Goal: Transaction & Acquisition: Book appointment/travel/reservation

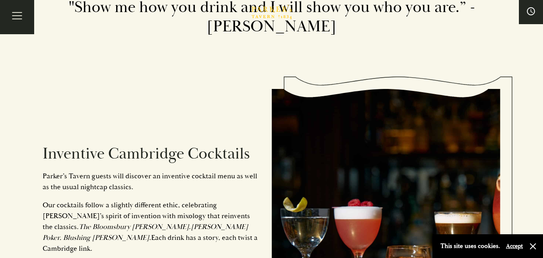
scroll to position [321, 0]
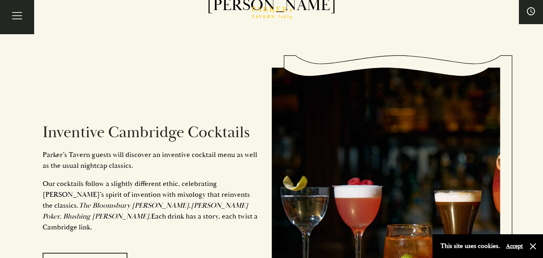
click at [516, 244] on button "Accept" at bounding box center [514, 246] width 17 height 8
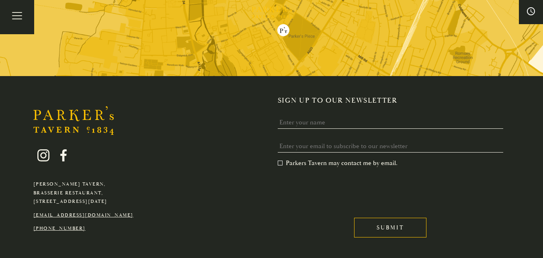
scroll to position [2041, 0]
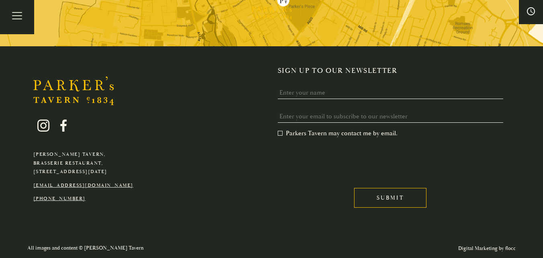
click at [80, 196] on link "[PHONE_NUMBER]" at bounding box center [59, 198] width 52 height 6
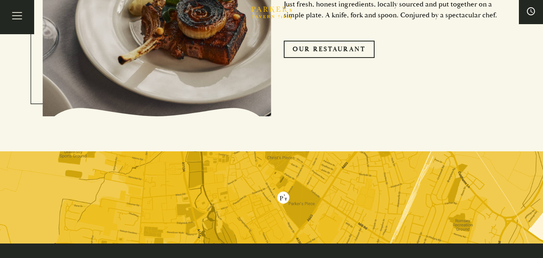
scroll to position [1800, 0]
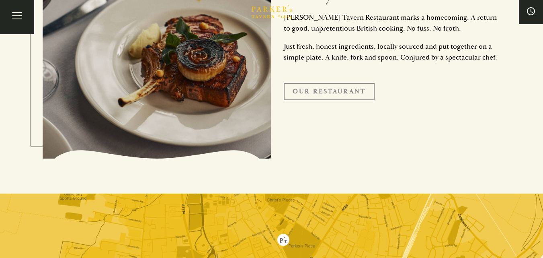
click at [338, 88] on link "Our Restaurant" at bounding box center [329, 91] width 91 height 17
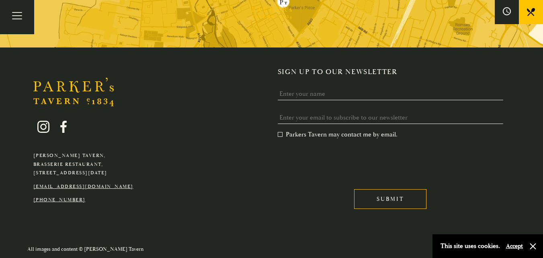
scroll to position [1542, 0]
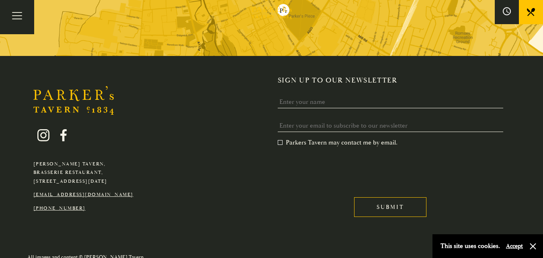
scroll to position [1611, 0]
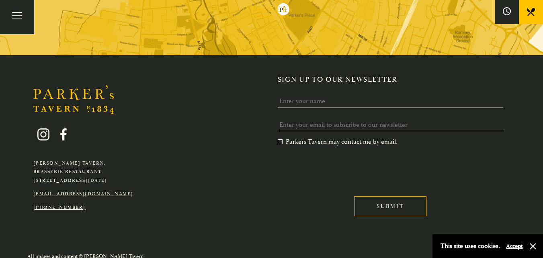
click at [508, 243] on button "Accept" at bounding box center [514, 246] width 17 height 8
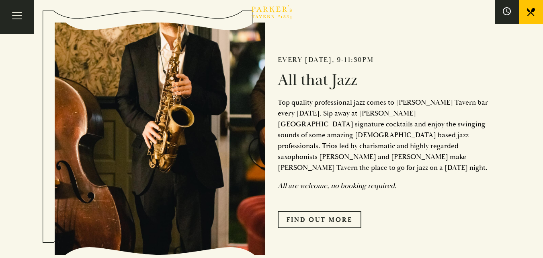
scroll to position [245, 0]
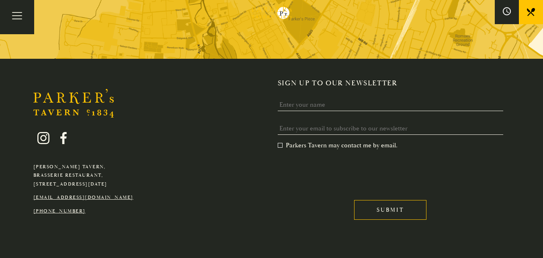
scroll to position [1611, 0]
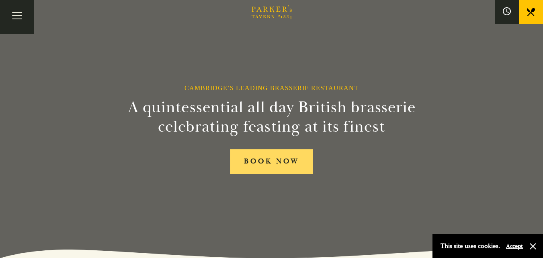
click at [262, 167] on link "BOOK NOW" at bounding box center [271, 161] width 83 height 25
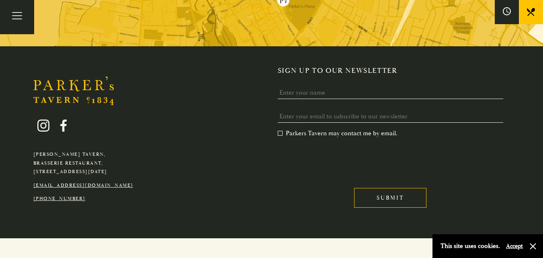
scroll to position [424, 0]
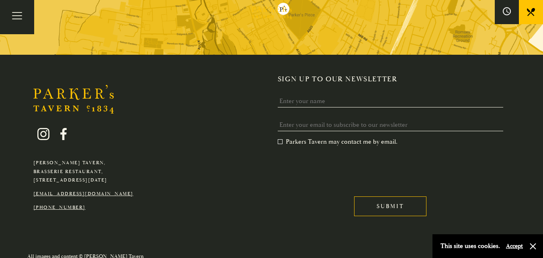
scroll to position [515, 0]
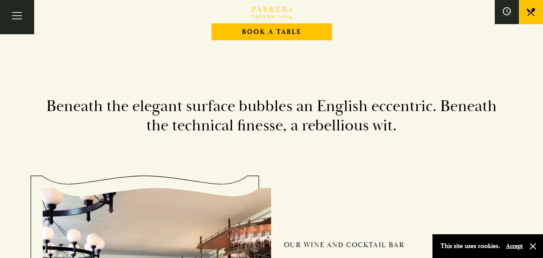
scroll to position [1019, 0]
click at [531, 248] on button "button" at bounding box center [533, 246] width 8 height 8
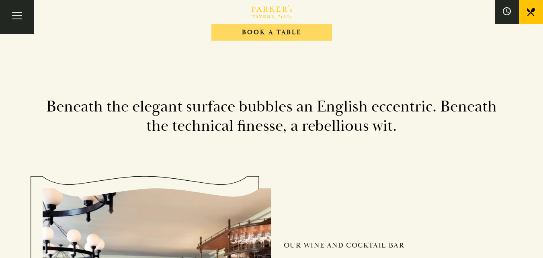
click at [293, 33] on link "Book A Table" at bounding box center [271, 32] width 121 height 17
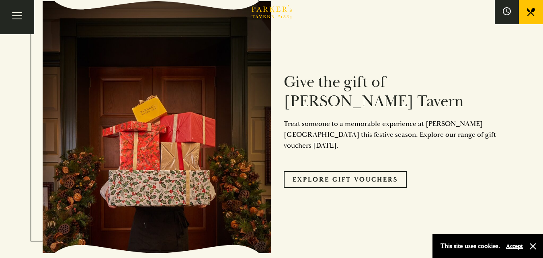
scroll to position [3081, 0]
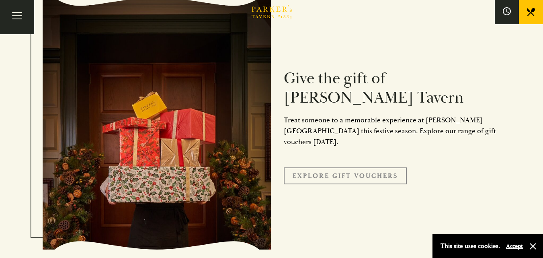
click at [339, 167] on link "Explore Gift Vouchers" at bounding box center [345, 175] width 123 height 17
